Goal: Check status: Check status

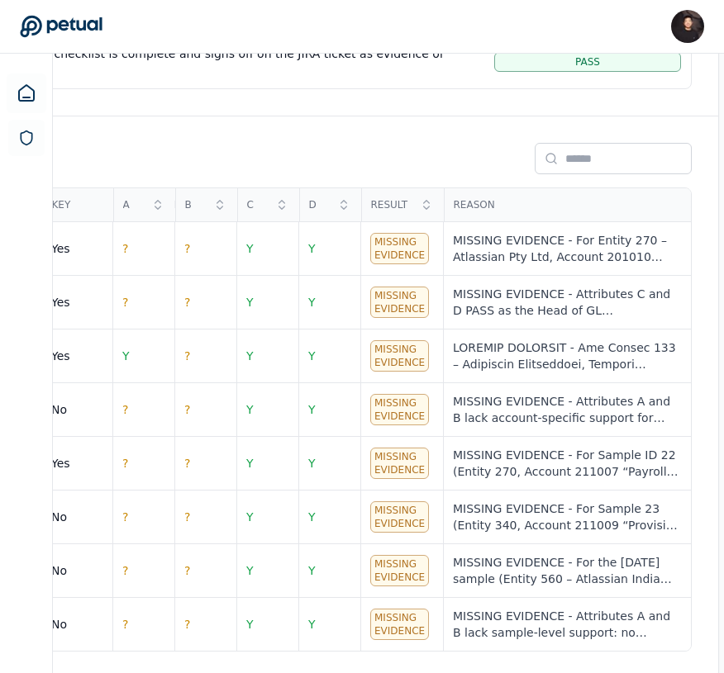
scroll to position [586, 386]
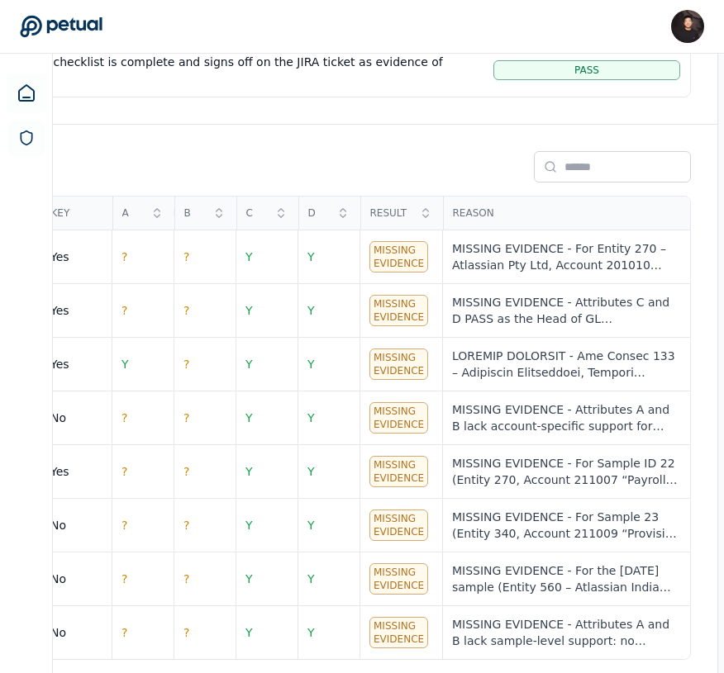
click at [388, 145] on div "Samples # ID Month Status Key Preparer Approver Entity Account Description Cncy…" at bounding box center [196, 406] width 1042 height 562
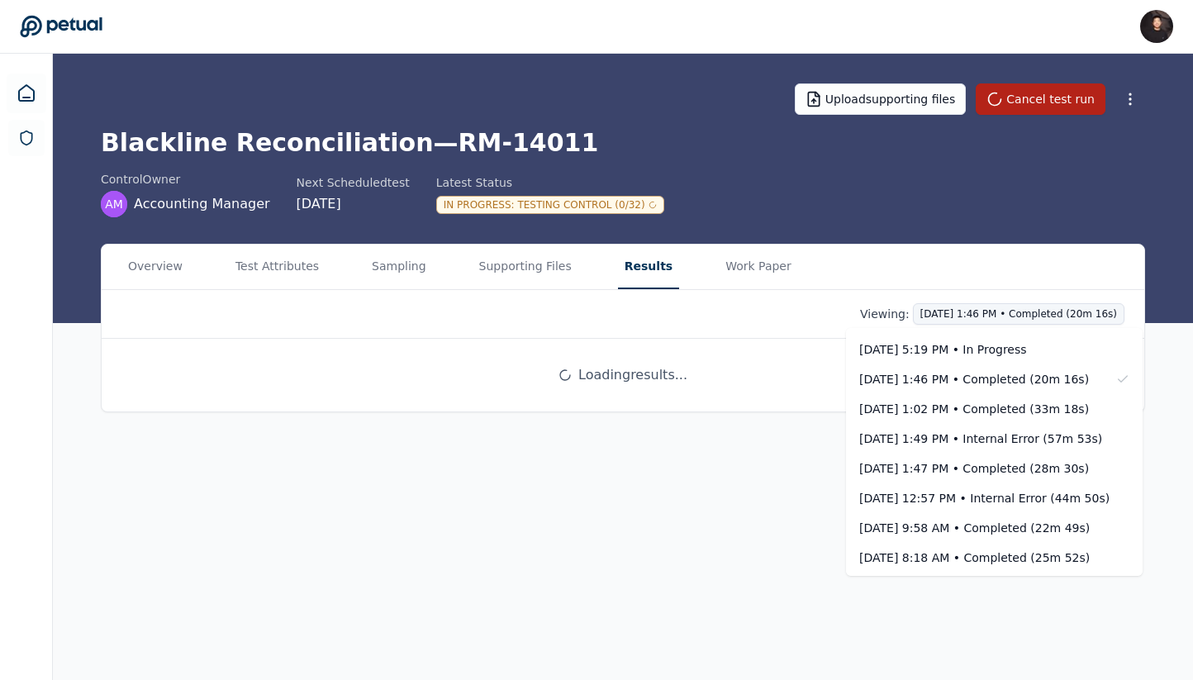
click at [954, 311] on html "[PERSON_NAME] [PERSON_NAME][EMAIL_ADDRESS] Sign out Upload supporting files Can…" at bounding box center [596, 340] width 1193 height 680
click at [954, 396] on div "[DATE] 1:02 PM • Completed (33m 18s)" at bounding box center [994, 409] width 297 height 30
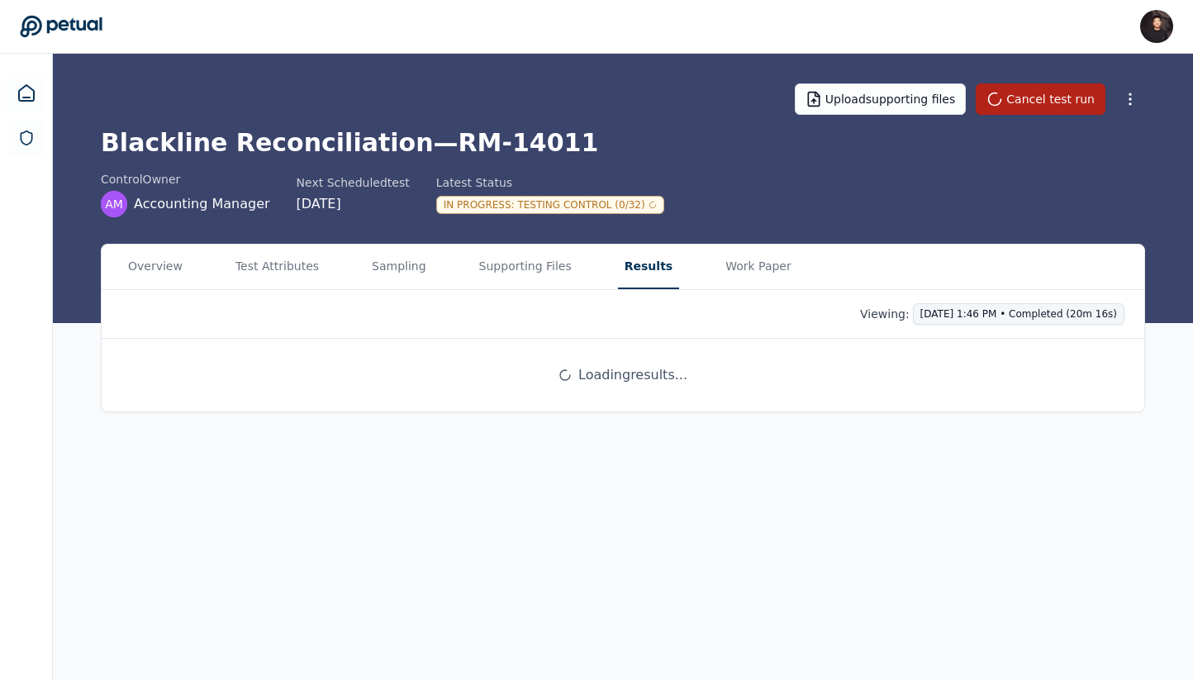
click at [954, 316] on html "[PERSON_NAME] [PERSON_NAME][EMAIL_ADDRESS] Sign out Upload supporting files Can…" at bounding box center [596, 340] width 1193 height 680
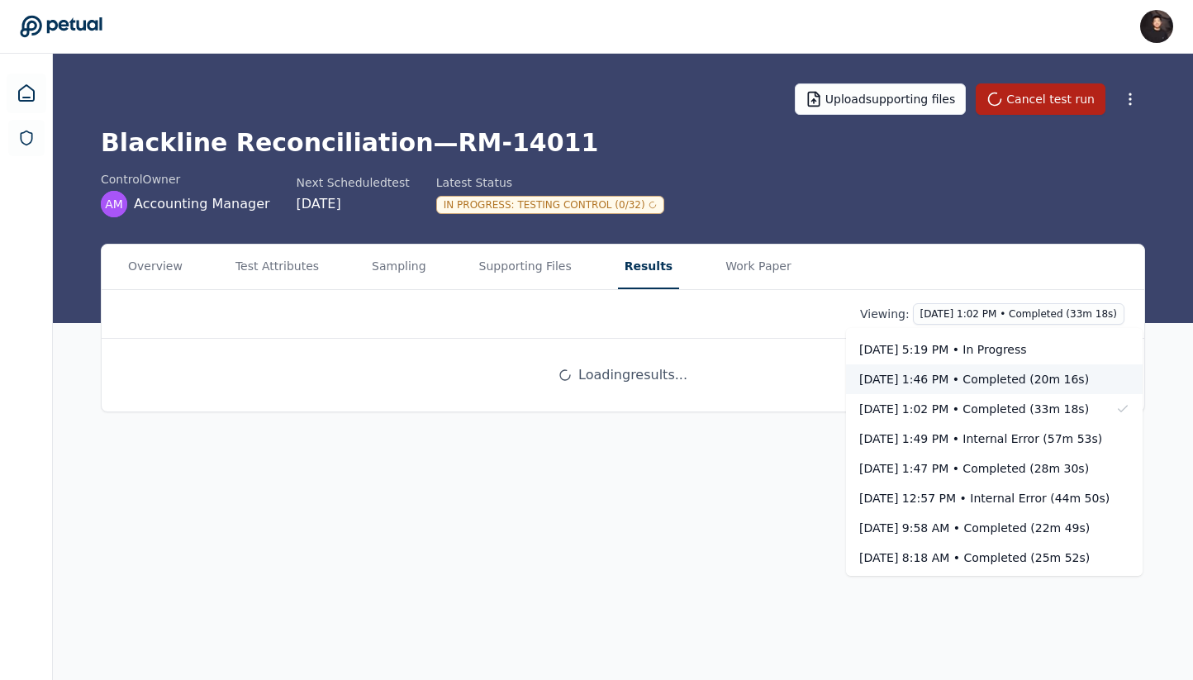
click at [954, 386] on div "[DATE] 1:46 PM • Completed (20m 16s)" at bounding box center [984, 379] width 250 height 17
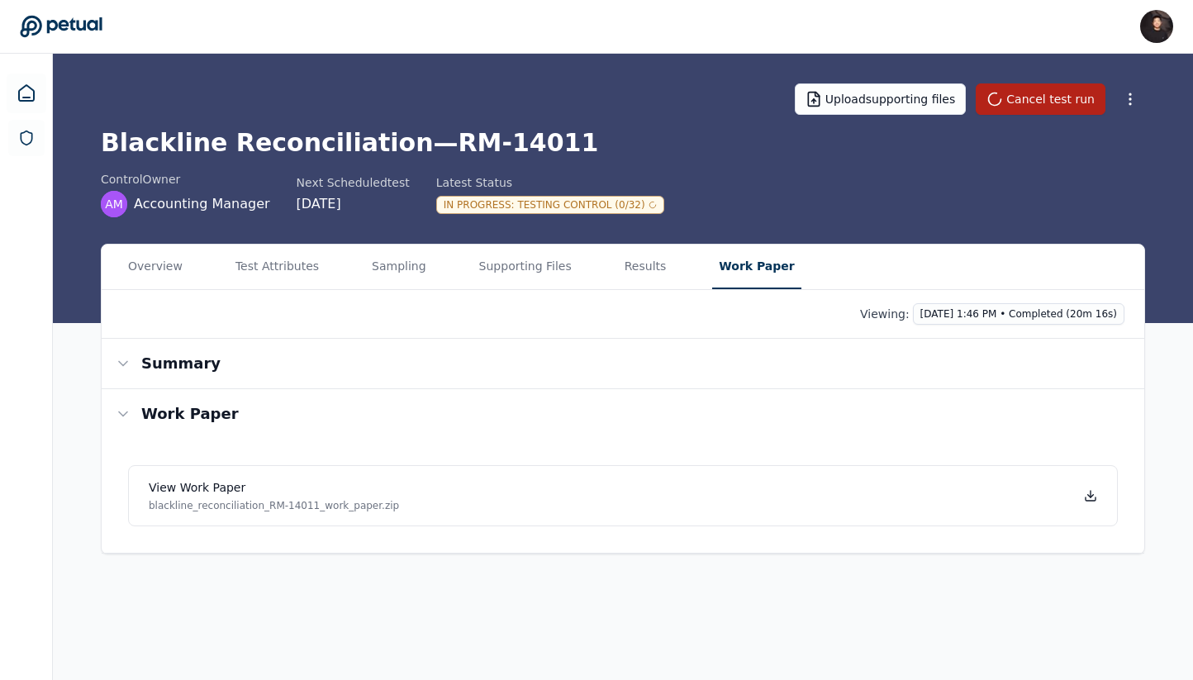
click at [726, 243] on main "Upload supporting files Cancel test run Blackline Reconciliation — RM-14011 con…" at bounding box center [623, 367] width 1140 height 626
click at [954, 482] on link "View work paper blackline_reconciliation_RM-14011_work_paper.zip" at bounding box center [623, 495] width 990 height 61
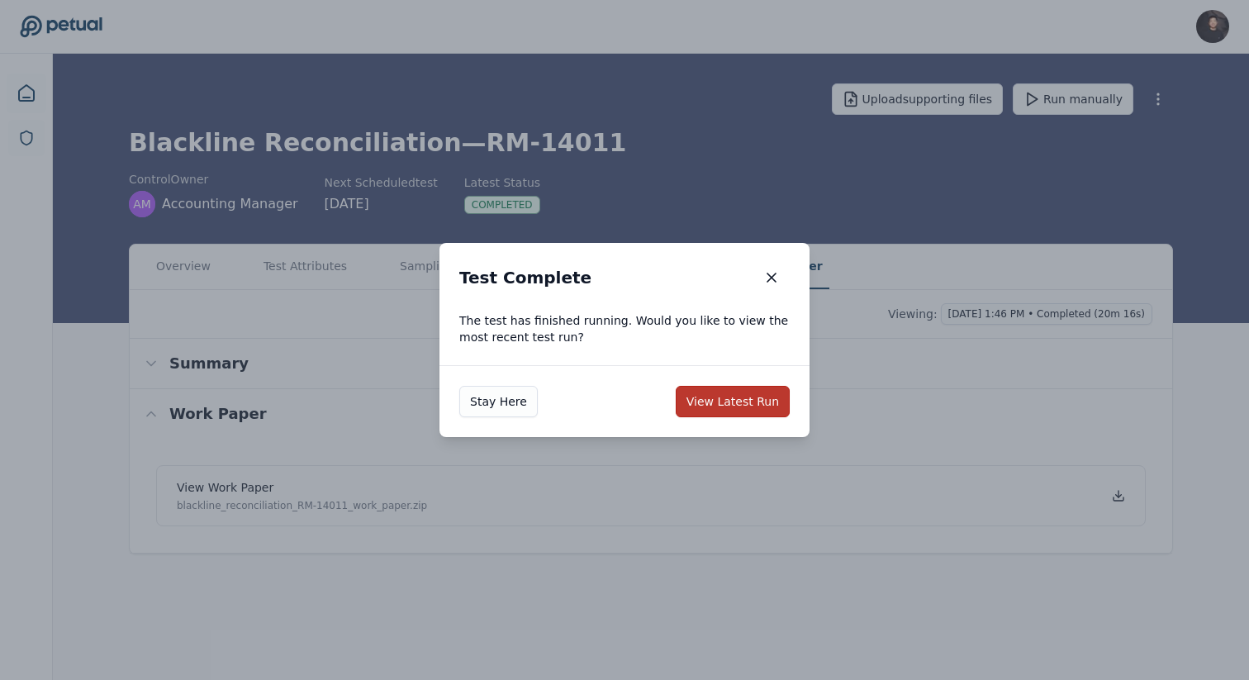
click at [721, 397] on button "View Latest Run" at bounding box center [733, 401] width 114 height 31
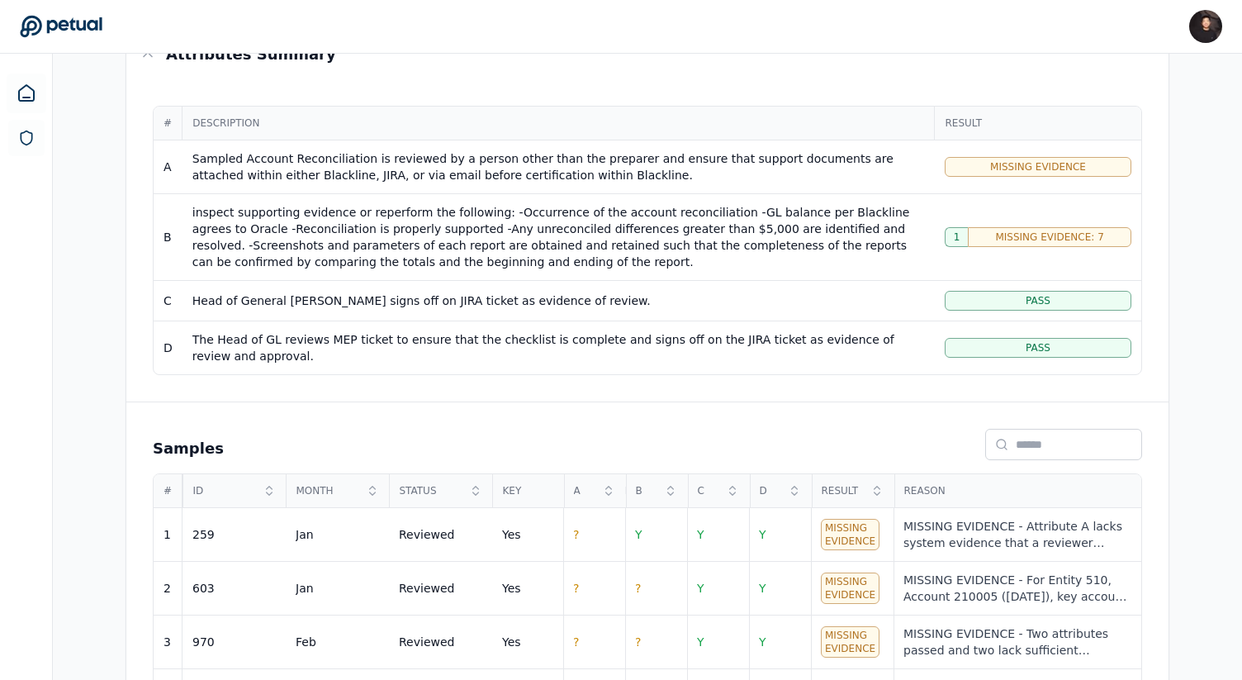
scroll to position [310, 0]
